Goal: Task Accomplishment & Management: Complete application form

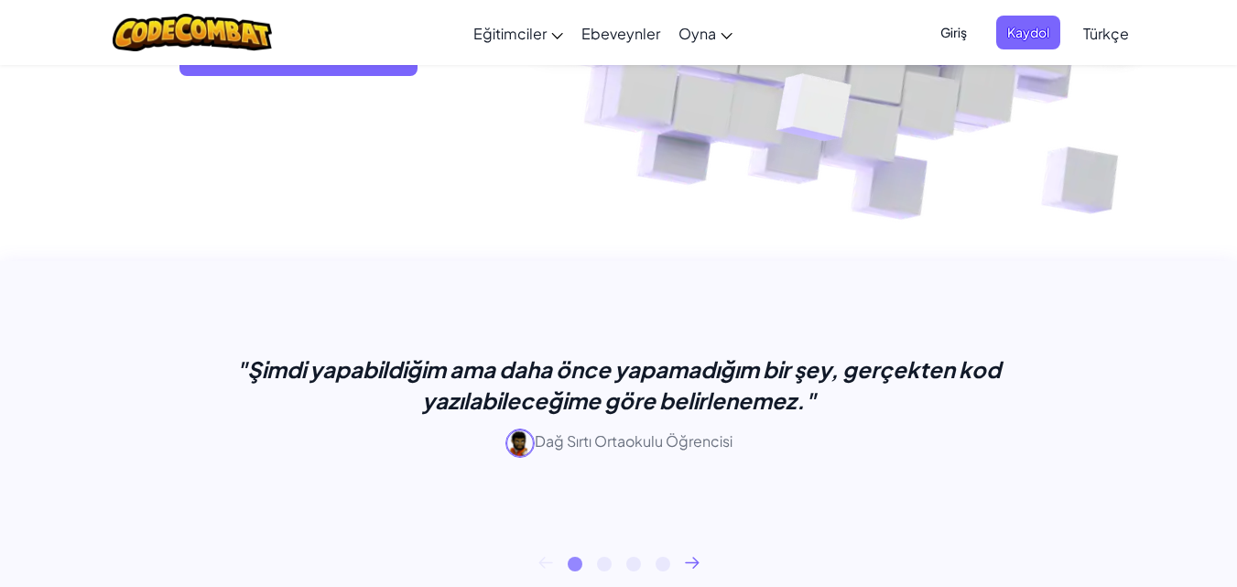
scroll to position [322, 0]
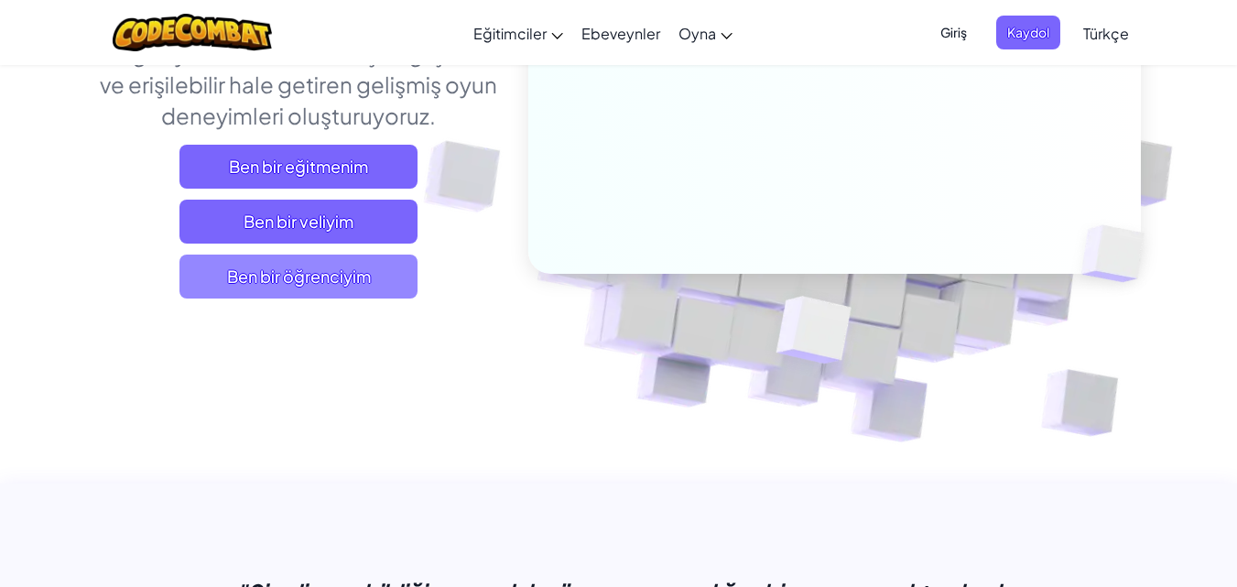
click at [369, 274] on font "Ben bir öğrenciyim" at bounding box center [299, 276] width 144 height 21
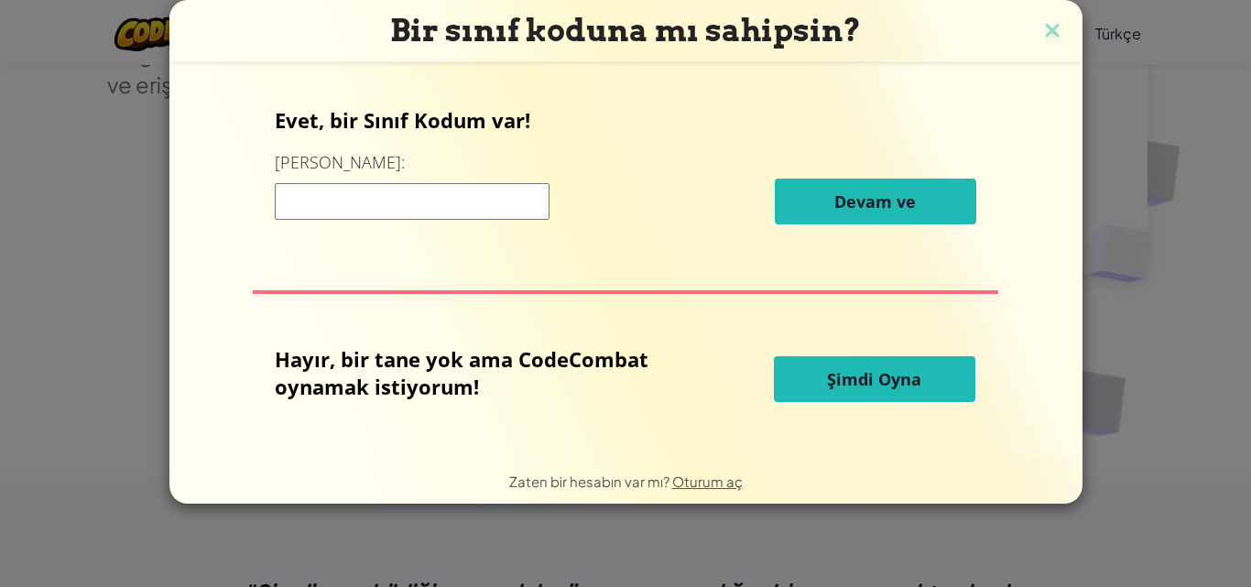
click at [514, 212] on input at bounding box center [412, 201] width 275 height 37
click at [472, 216] on div "12345 Devam ve" at bounding box center [625, 202] width 701 height 46
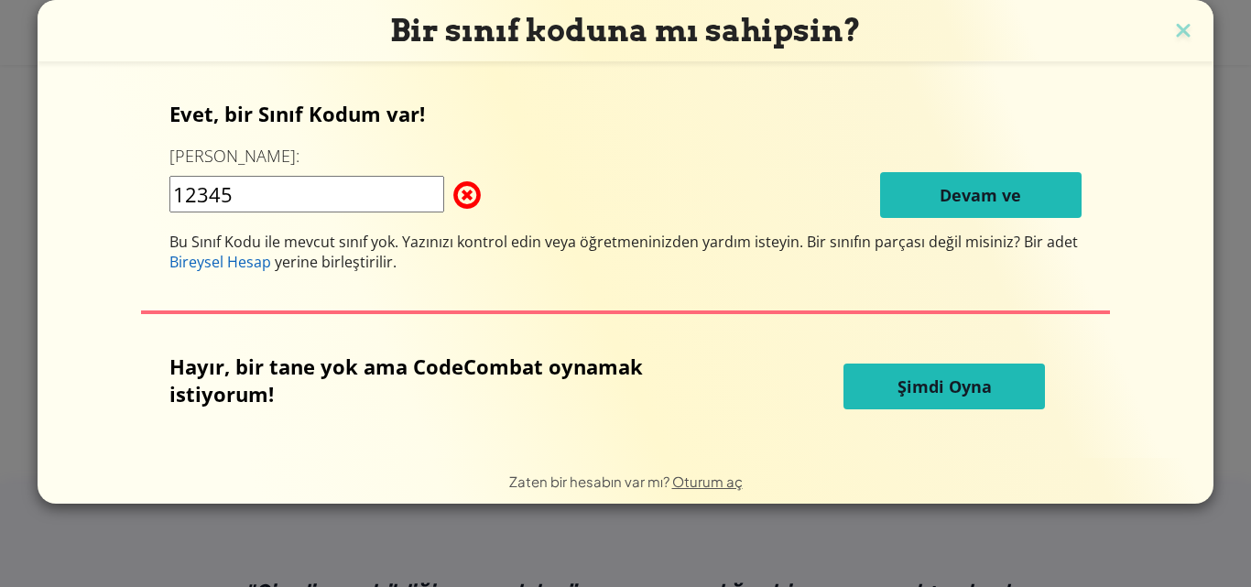
click at [396, 185] on input "12345" at bounding box center [306, 194] width 275 height 37
click at [390, 199] on input "12345" at bounding box center [306, 194] width 275 height 37
type input "1"
click at [251, 201] on input at bounding box center [306, 194] width 275 height 37
type input "ricesideduck"
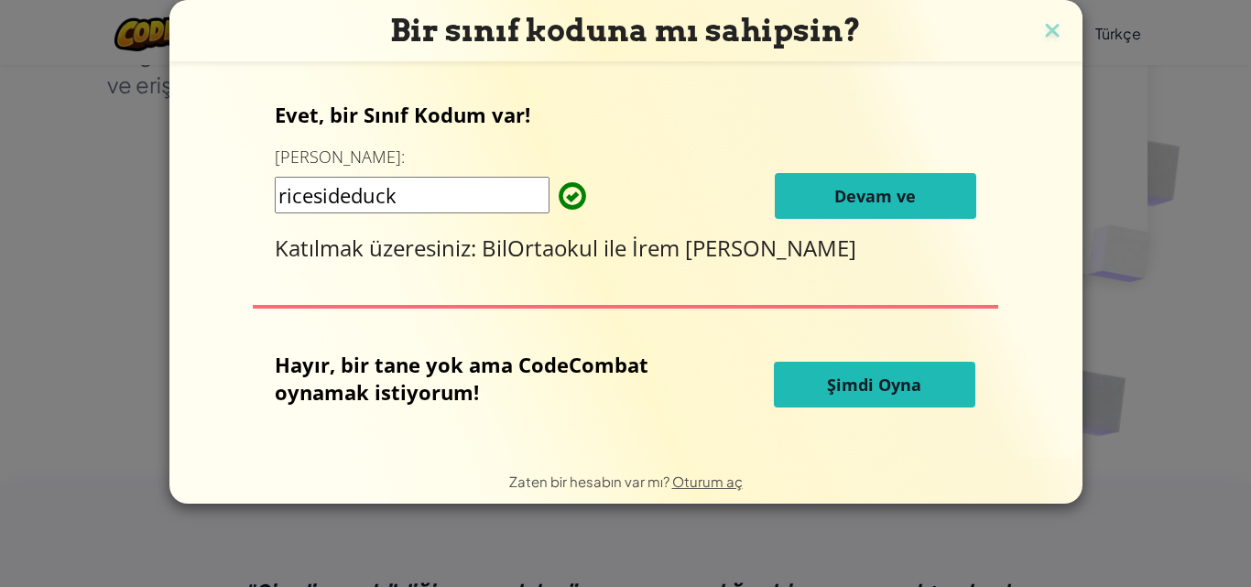
click at [791, 185] on button "Devam ve" at bounding box center [875, 196] width 201 height 46
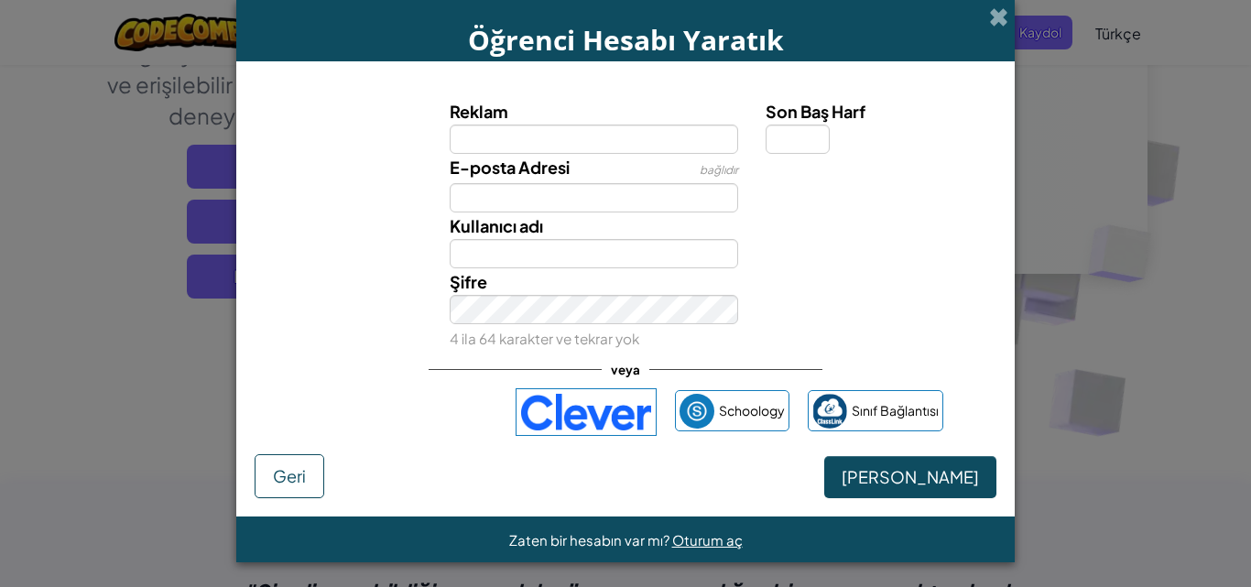
click at [519, 123] on label "Reklam" at bounding box center [594, 111] width 289 height 27
click at [519, 125] on input "Reklam" at bounding box center [594, 139] width 289 height 29
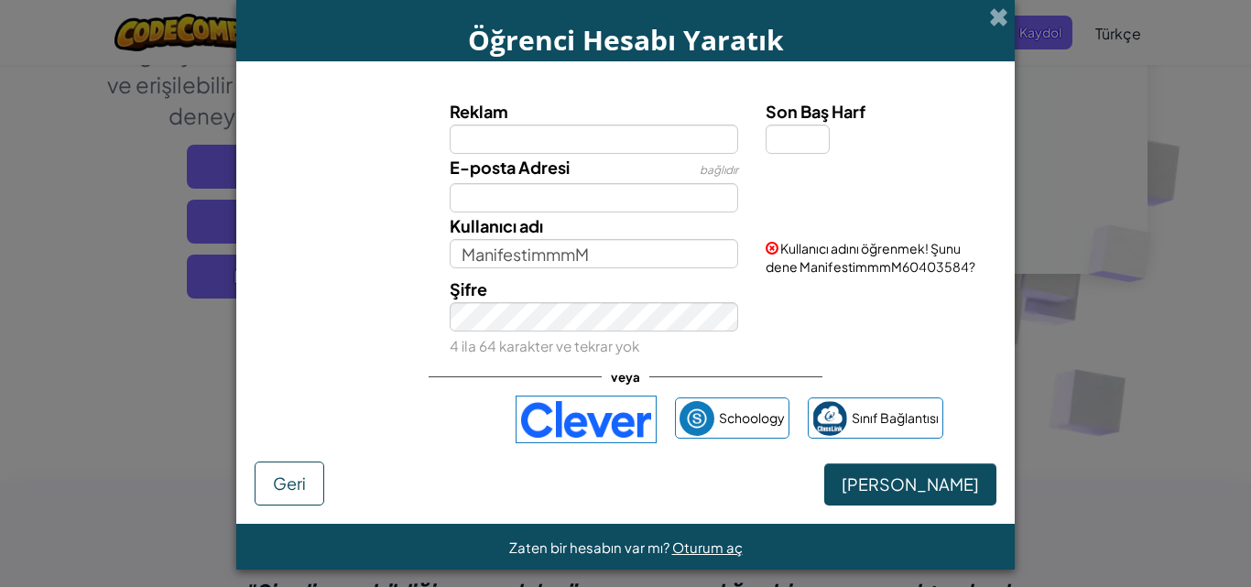
click at [568, 301] on div "Şifre 4 ila 64 karakter ve tekrar yok" at bounding box center [594, 317] width 317 height 83
type input "MirayınminasıM"
click at [573, 135] on input "Reklam" at bounding box center [594, 139] width 289 height 29
type input "manifestimmm"
type input "Manifestimmm"
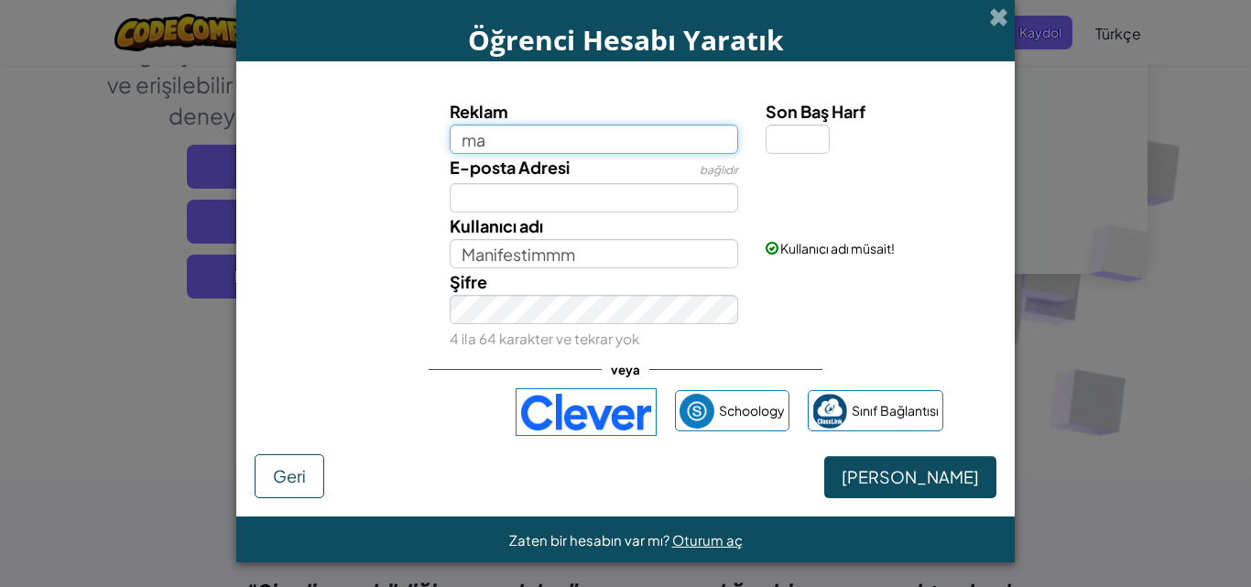
type input "m"
click at [532, 157] on div "Reklam Son Baş Harf E-posta Adresi bağlıdır Kullanıcı adı Manifestimmm Kullanıc…" at bounding box center [625, 224] width 733 height 253
type input "manifestimmm"
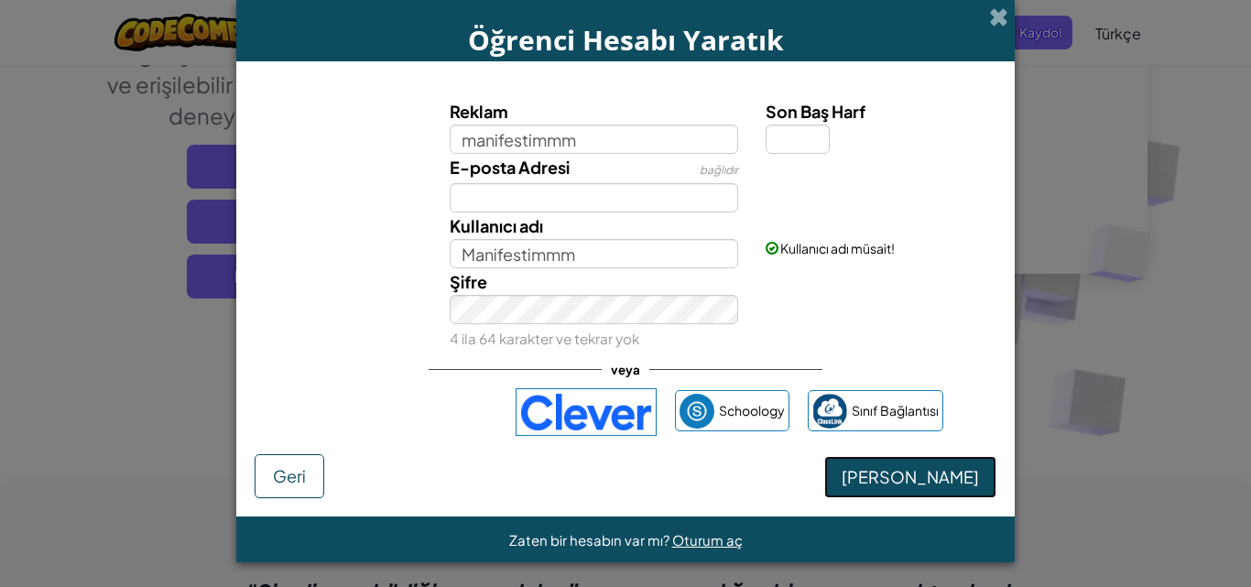
click at [874, 478] on font "[PERSON_NAME]" at bounding box center [909, 476] width 137 height 21
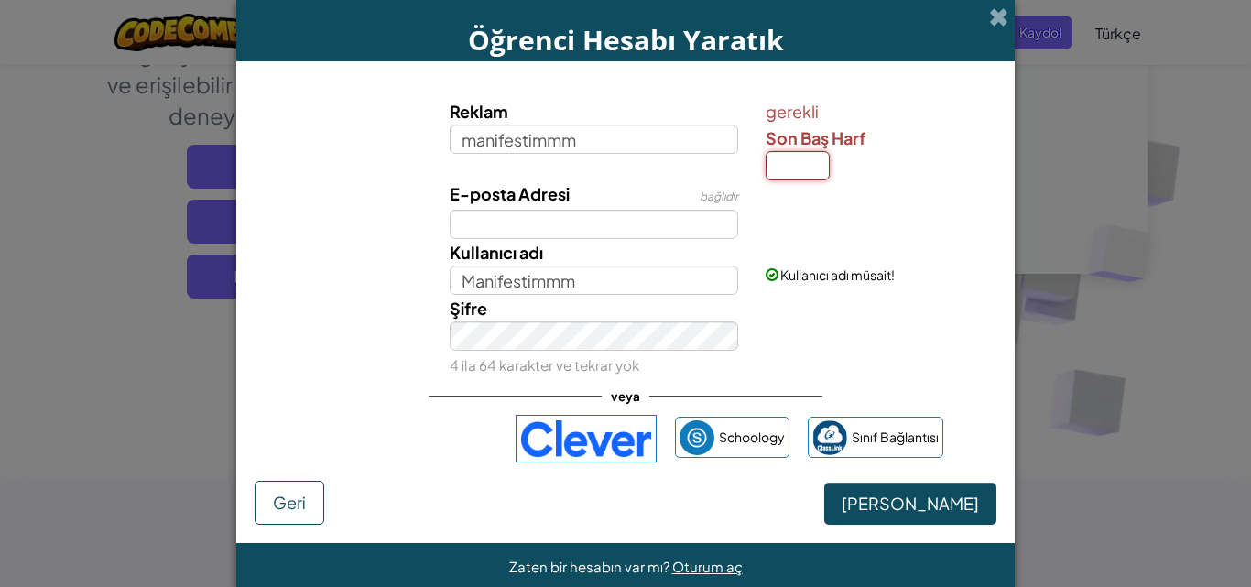
click at [797, 162] on input "Son Baş Harf" at bounding box center [797, 165] width 64 height 29
type input "m"
type input "ManifestimmmM"
click at [880, 523] on button "[PERSON_NAME]" at bounding box center [910, 504] width 172 height 42
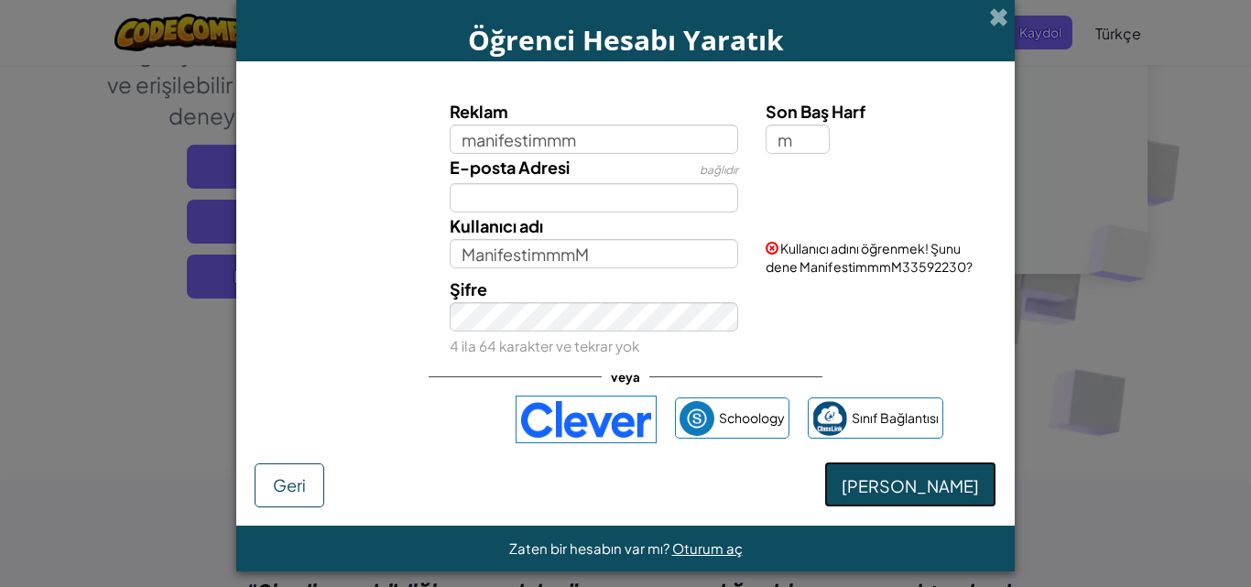
click at [885, 469] on button "[PERSON_NAME]" at bounding box center [910, 483] width 172 height 45
click at [884, 501] on button "[PERSON_NAME]" at bounding box center [910, 483] width 172 height 45
drag, startPoint x: 738, startPoint y: 206, endPoint x: 735, endPoint y: 219, distance: 13.1
click at [735, 219] on div "Reklam manifestimmm Son Baş Harf m E-posta Adresi bağlıdır Kullanıcı adı Manife…" at bounding box center [625, 228] width 733 height 260
click at [765, 274] on font "Kullanıcı adını öğrenmek! Şunu dene ManifestimmmM33592230?" at bounding box center [868, 257] width 207 height 35
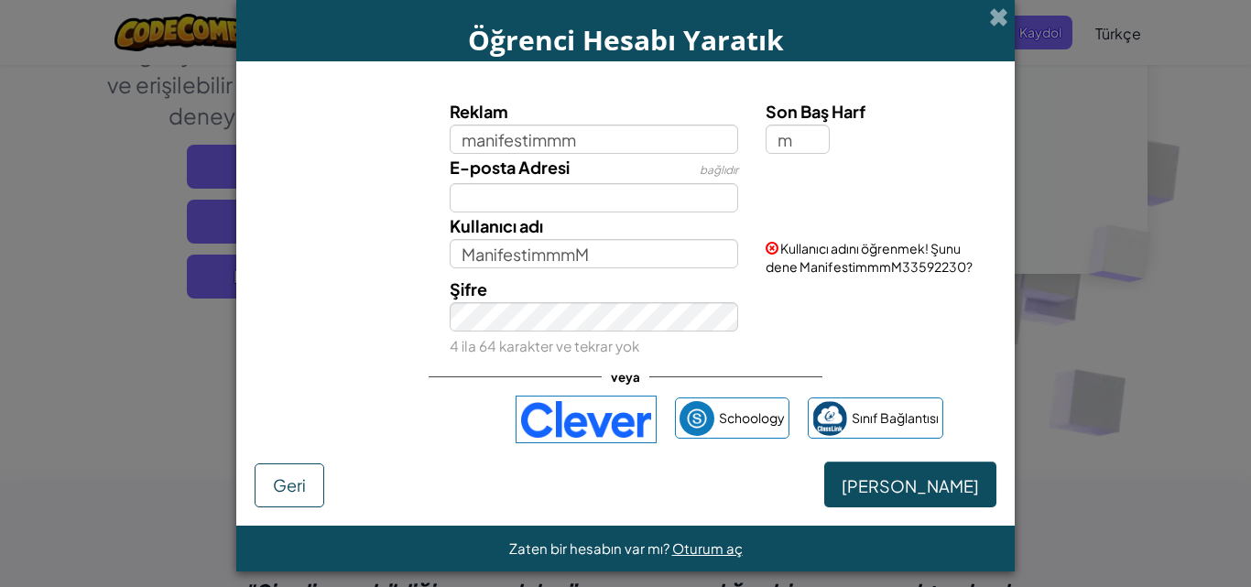
click at [808, 277] on div "Şifre 4 ila 64 karakter ve tekrar yok" at bounding box center [625, 317] width 760 height 83
click at [645, 130] on input "manifestimmm" at bounding box center [594, 139] width 289 height 29
type input "m"
type input "mnanifestminamm"
click at [663, 259] on input "MnanifestminammM" at bounding box center [594, 253] width 289 height 29
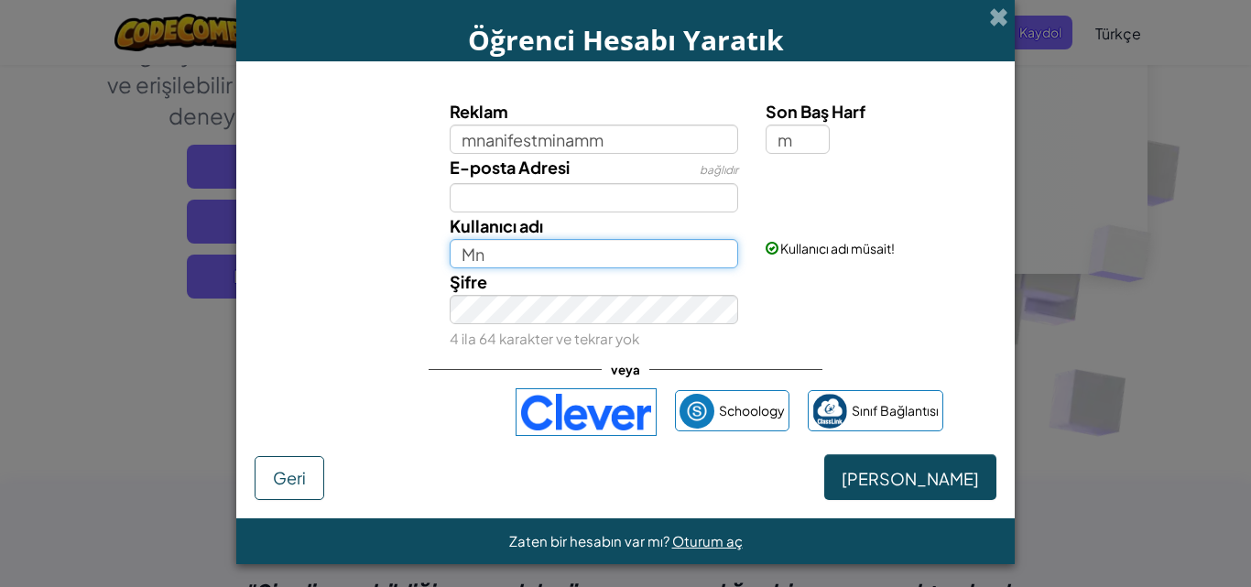
type input "M"
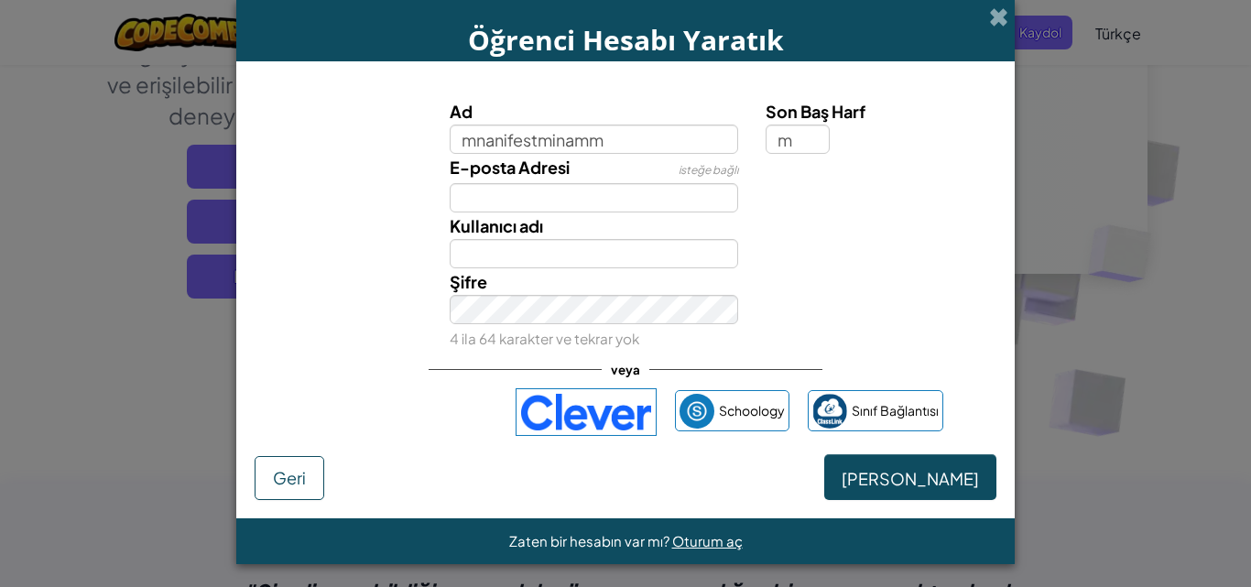
click at [1005, 14] on div "Öğrenci Hesabı Yaratık" at bounding box center [625, 30] width 778 height 61
click at [1006, 13] on div "Öğrenci Hesabı Yaratık" at bounding box center [625, 30] width 778 height 61
click at [981, 16] on div "Öğrenci Hesabı Yaratık" at bounding box center [625, 30] width 778 height 61
click at [989, 7] on span at bounding box center [998, 16] width 19 height 19
